Goal: Task Accomplishment & Management: Complete application form

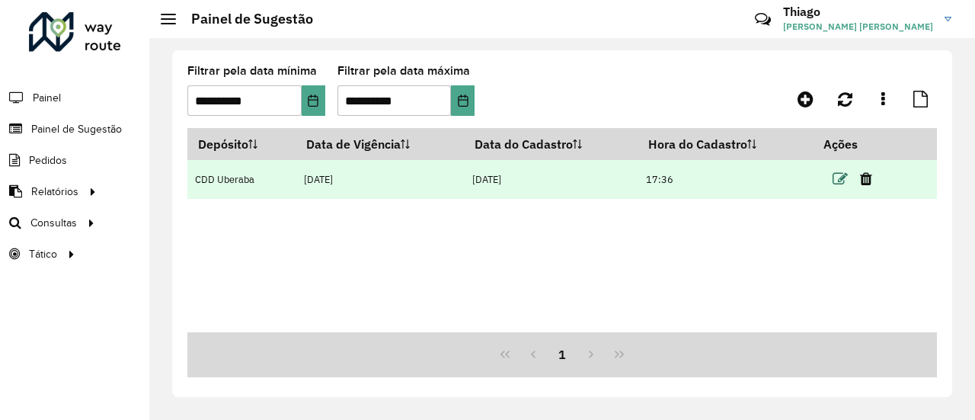
click at [839, 177] on icon at bounding box center [839, 178] width 15 height 15
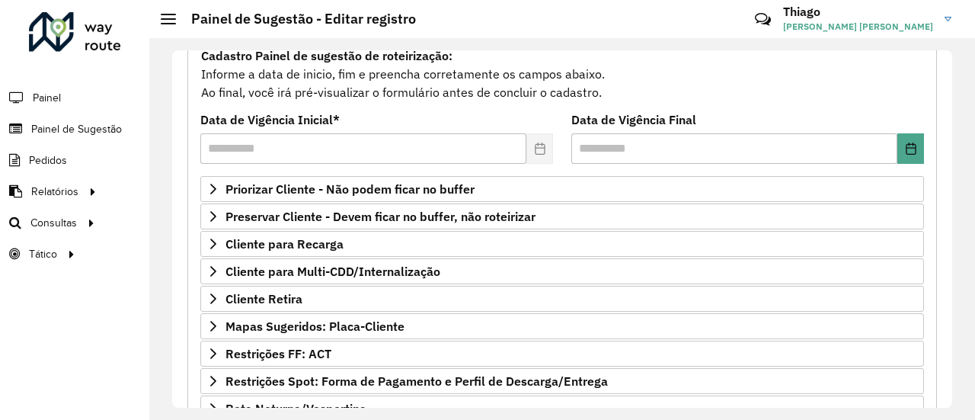
scroll to position [228, 0]
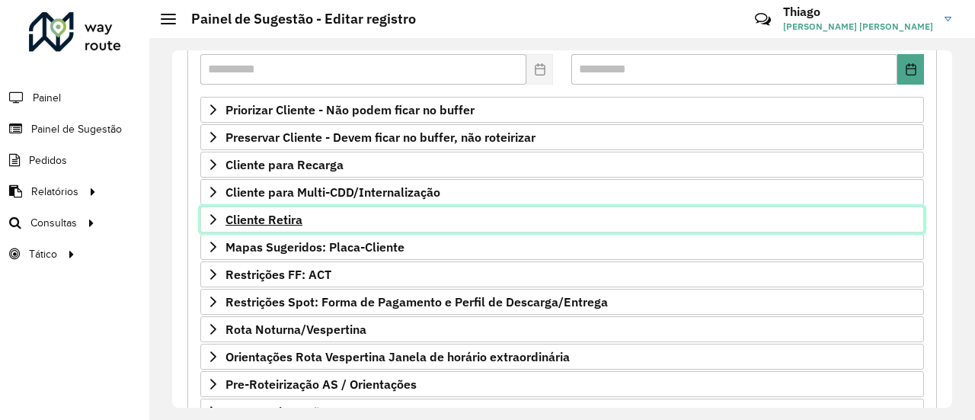
click at [271, 216] on span "Cliente Retira" at bounding box center [263, 219] width 77 height 12
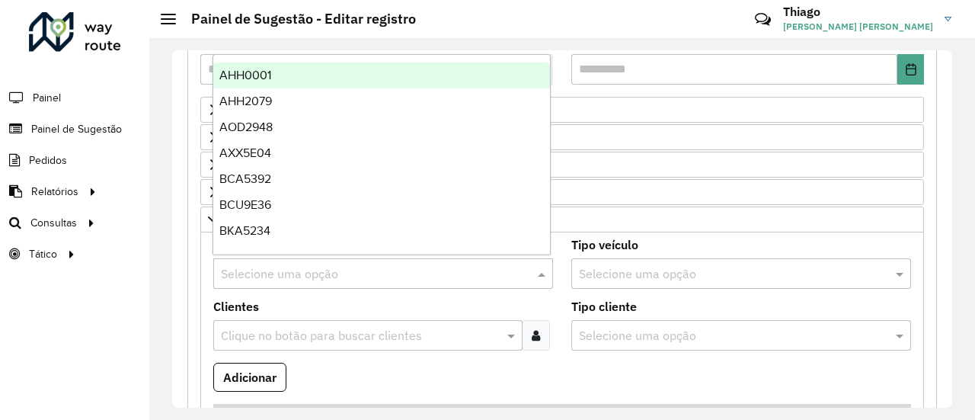
click at [302, 267] on input "text" at bounding box center [368, 274] width 294 height 18
type input "***"
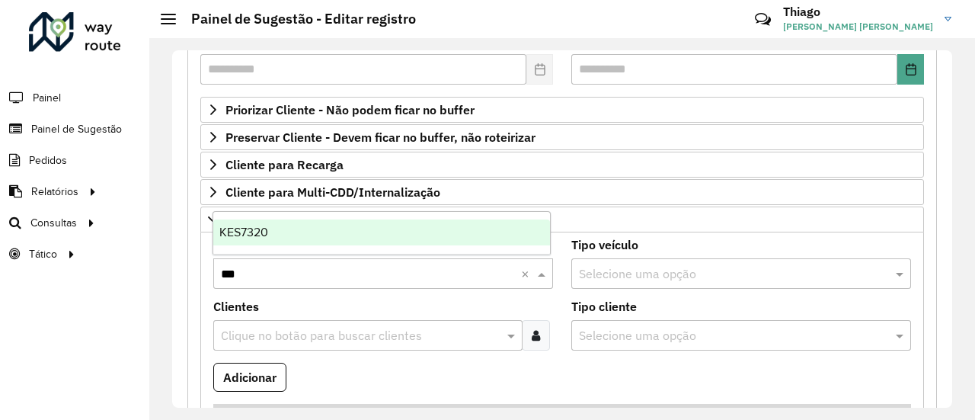
click at [272, 232] on div "KES7320" at bounding box center [381, 232] width 337 height 26
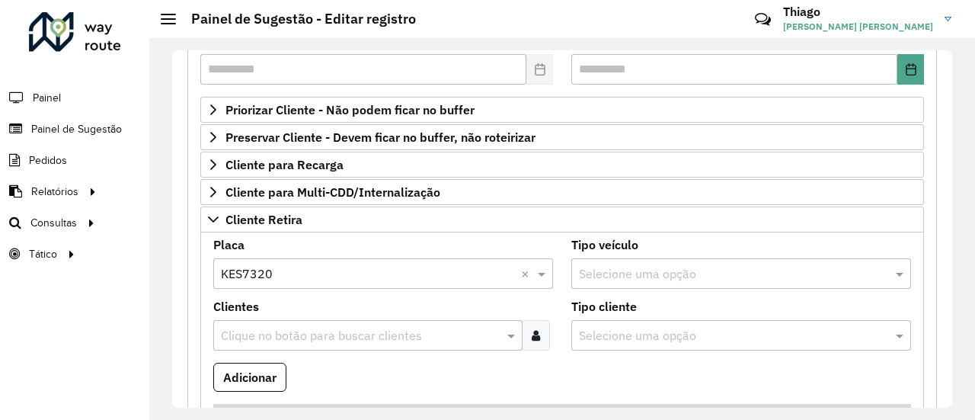
click at [267, 327] on input "text" at bounding box center [360, 336] width 286 height 18
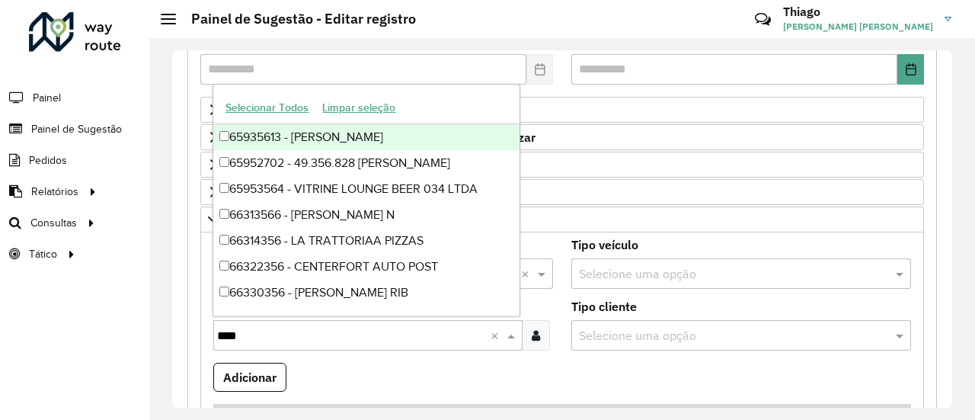
type input "*****"
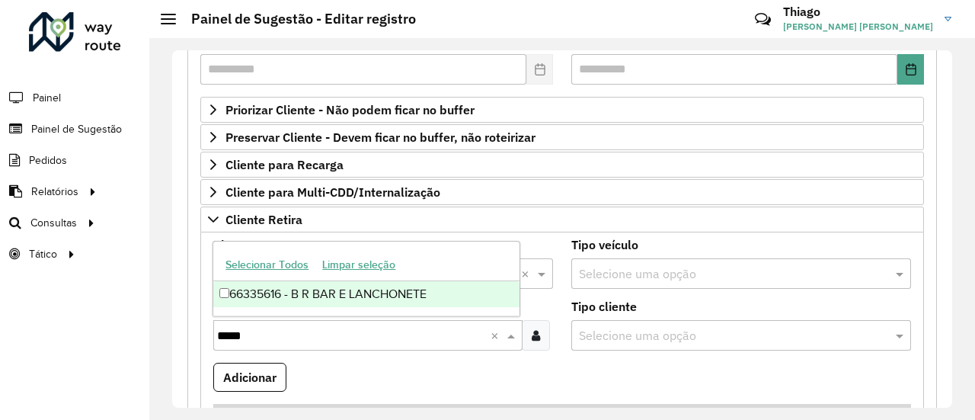
click at [300, 295] on div "66335616 - B R BAR E LANCHONETE" at bounding box center [366, 294] width 306 height 26
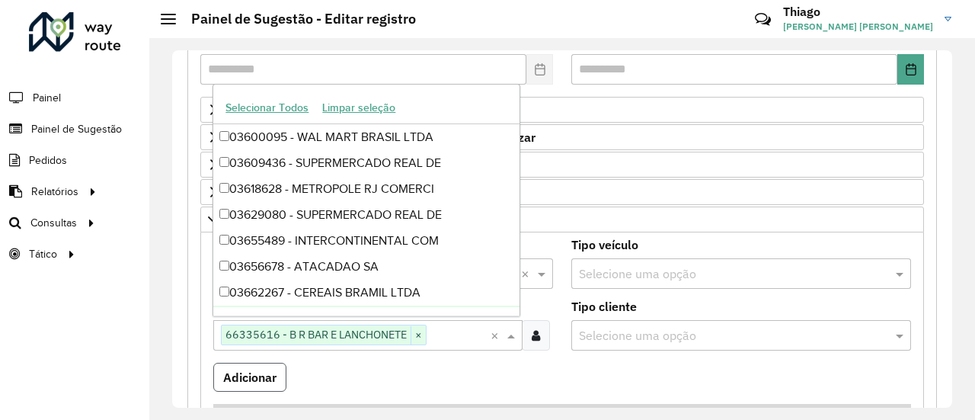
click at [239, 380] on button "Adicionar" at bounding box center [249, 376] width 73 height 29
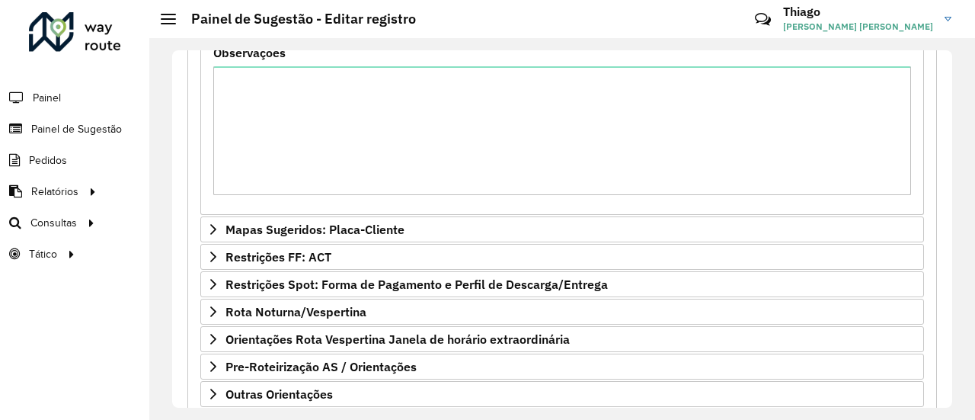
scroll to position [759, 0]
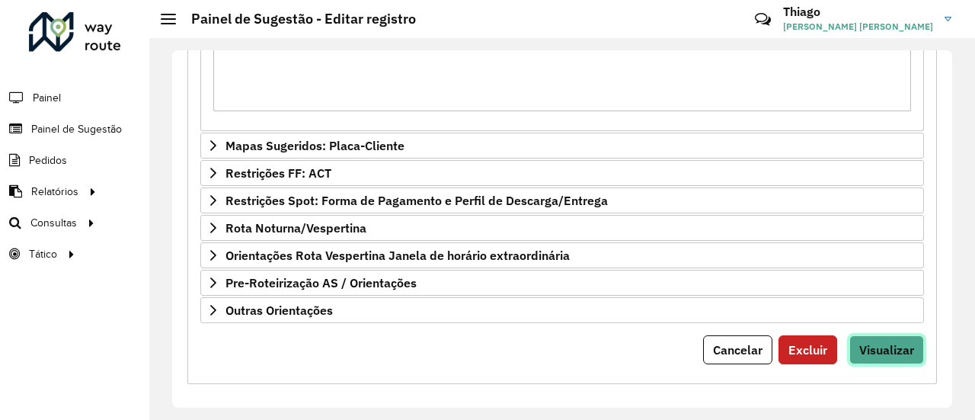
click at [867, 345] on span "Visualizar" at bounding box center [886, 349] width 55 height 15
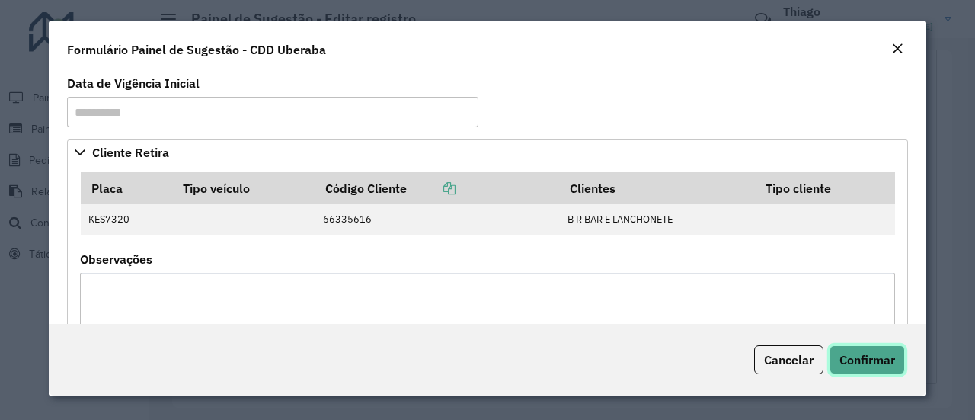
click at [861, 365] on span "Confirmar" at bounding box center [867, 359] width 56 height 15
